Goal: Book appointment/travel/reservation

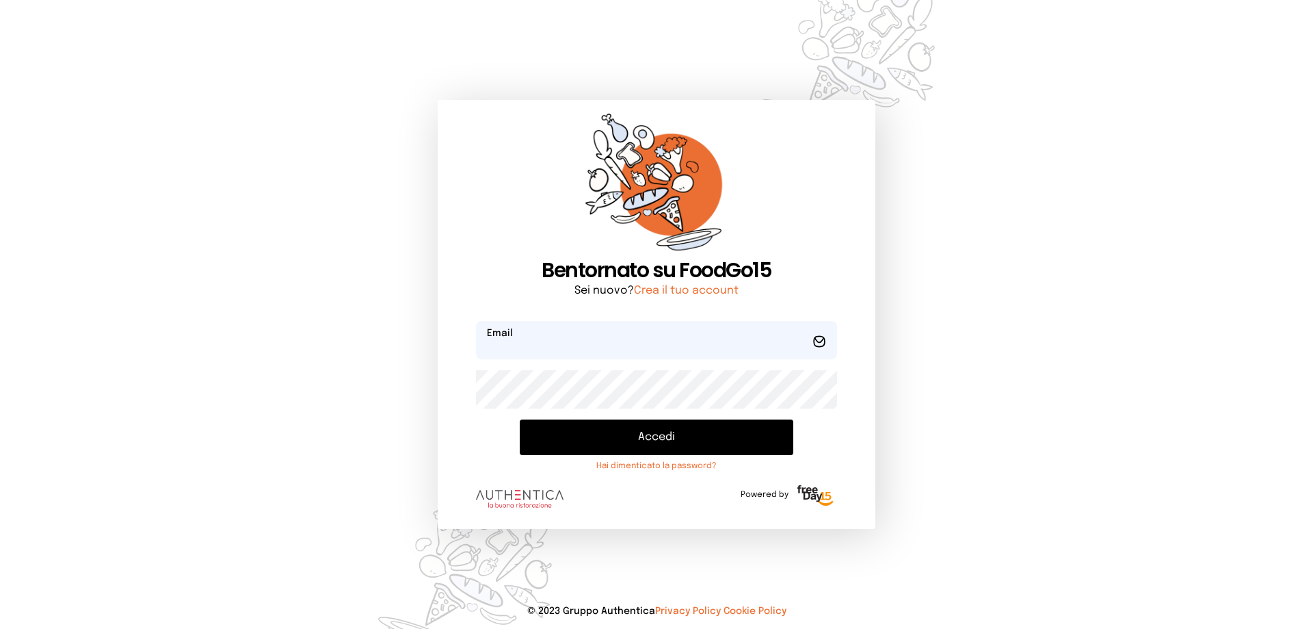
type input "**********"
click at [708, 443] on button "Accedi" at bounding box center [657, 437] width 274 height 36
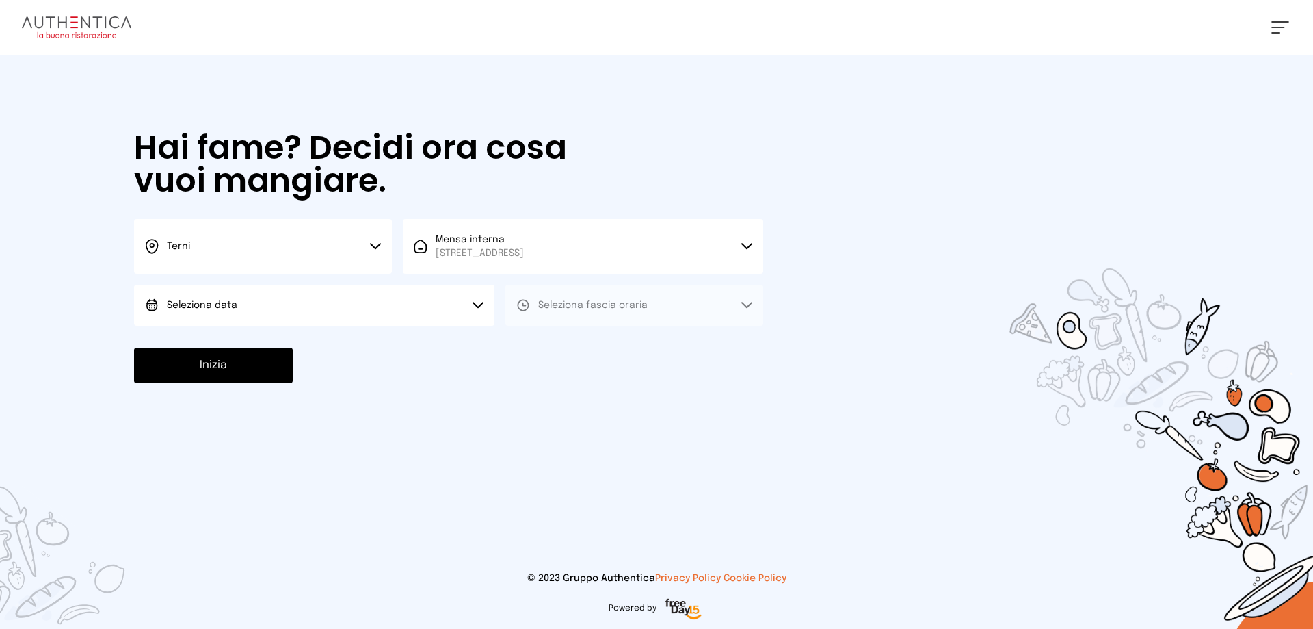
click at [464, 315] on button "Seleziona data" at bounding box center [314, 305] width 360 height 41
click at [410, 341] on li "[DATE], [DATE]" at bounding box center [314, 344] width 360 height 36
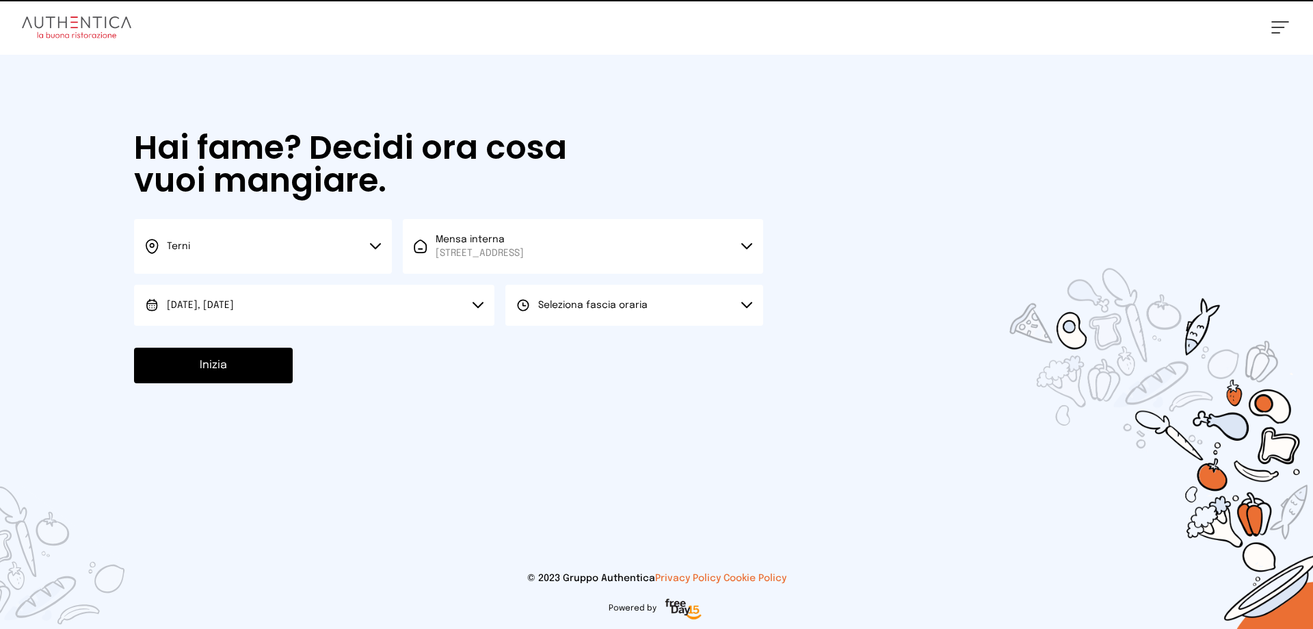
click at [546, 317] on button "Seleziona fascia oraria" at bounding box center [634, 305] width 258 height 41
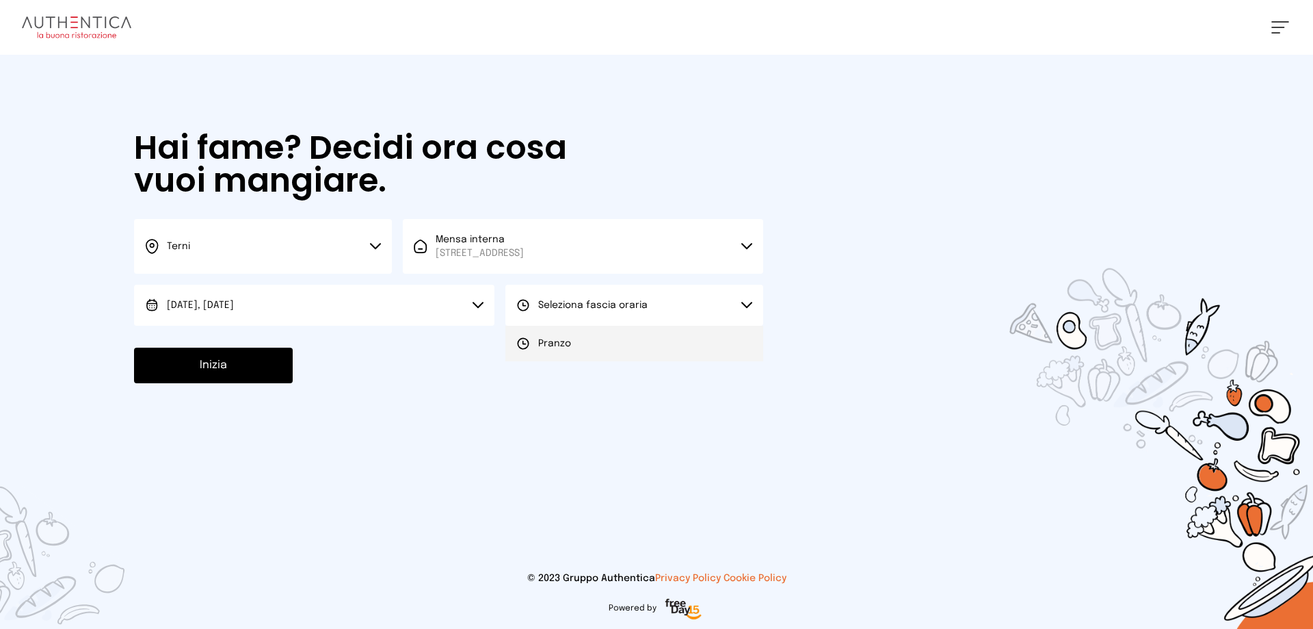
click at [555, 352] on li "Pranzo" at bounding box center [634, 344] width 258 height 36
click at [270, 362] on button "Inizia" at bounding box center [213, 365] width 159 height 36
